Goal: Find specific page/section: Find specific page/section

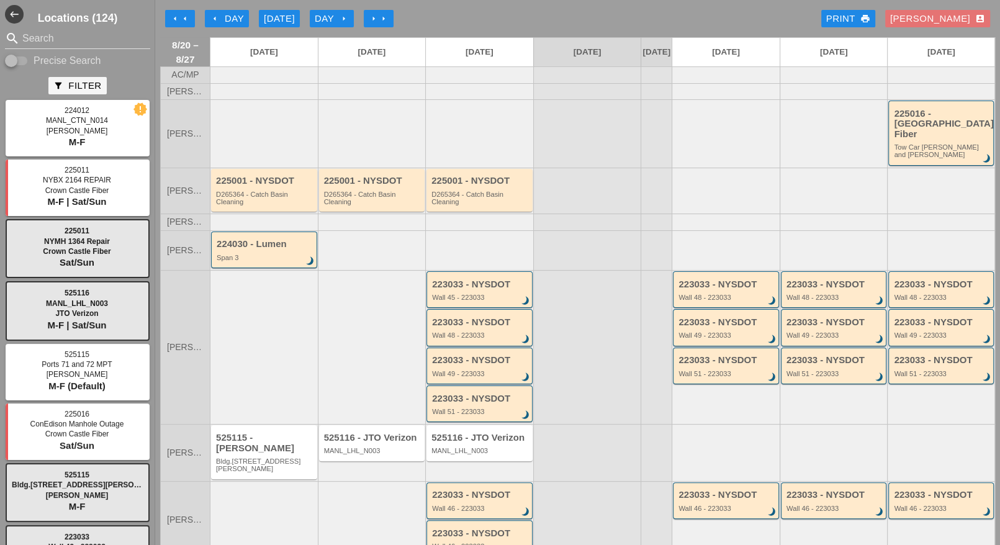
scroll to position [202, 0]
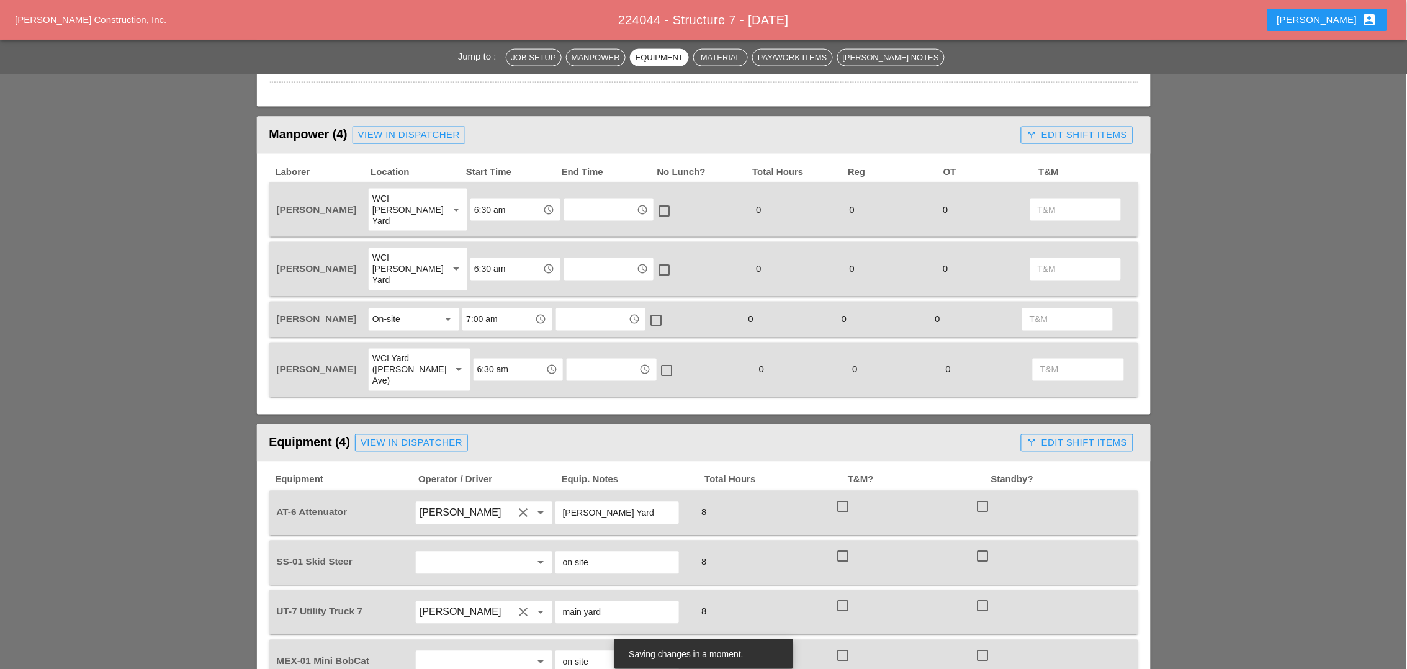
scroll to position [543, 0]
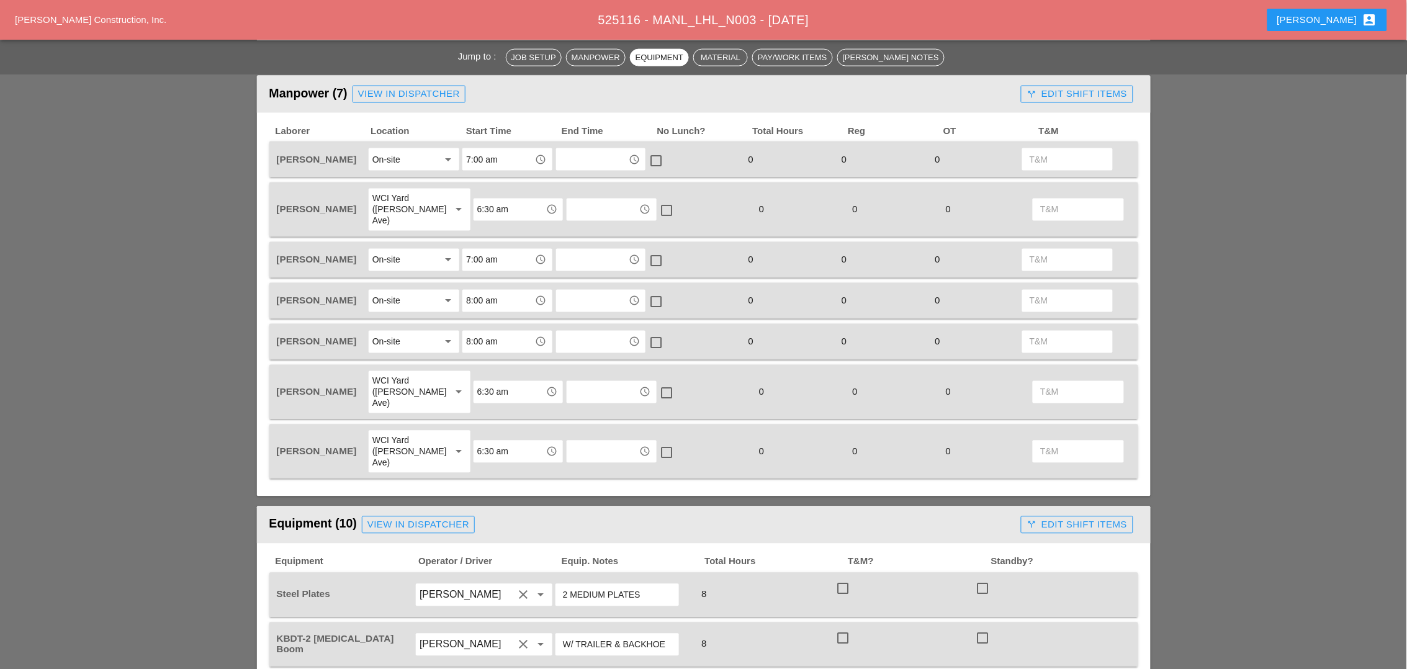
scroll to position [620, 0]
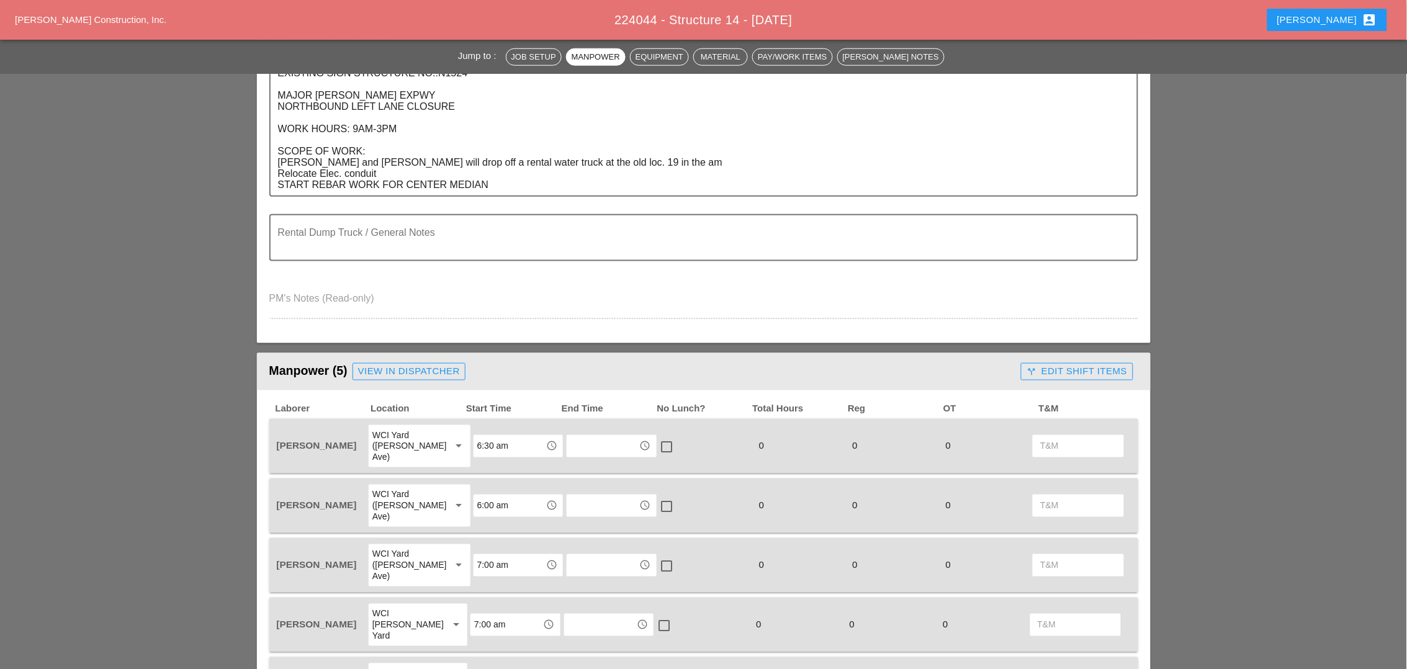
scroll to position [310, 0]
